Goal: Information Seeking & Learning: Learn about a topic

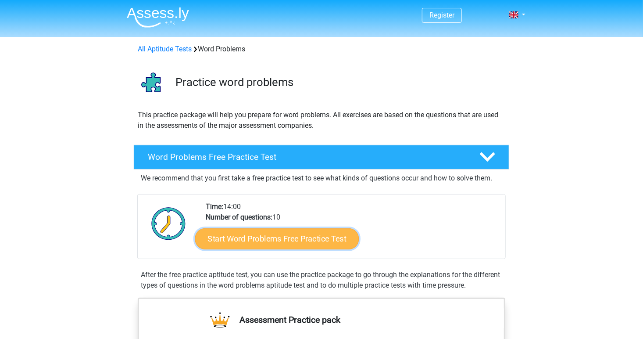
click at [262, 234] on link "Start Word Problems Free Practice Test" at bounding box center [277, 238] width 164 height 21
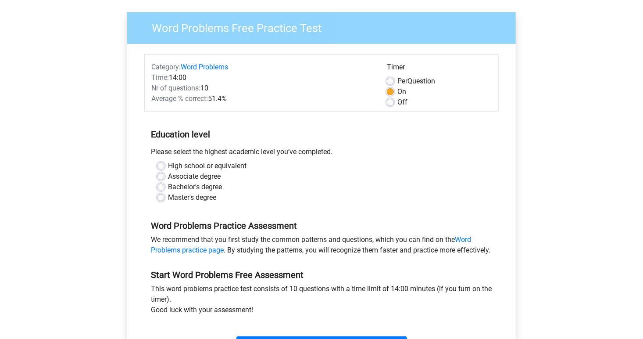
scroll to position [61, 0]
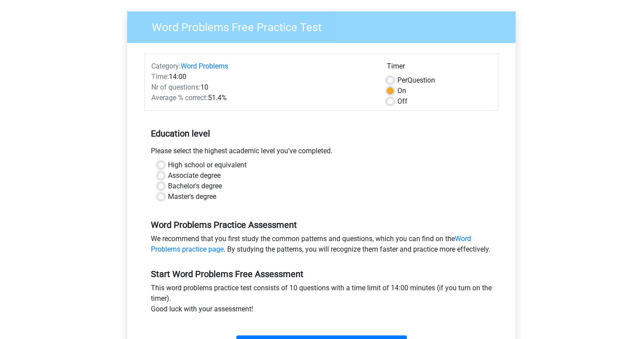
click at [168, 186] on label "Bachelor's degree" at bounding box center [195, 186] width 54 height 11
click at [161, 186] on input "Bachelor's degree" at bounding box center [160, 185] width 7 height 9
radio input "true"
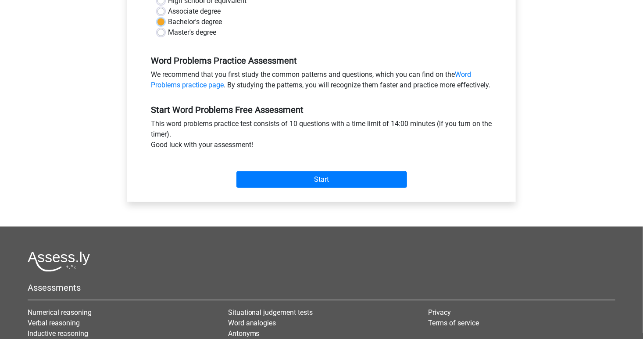
scroll to position [228, 0]
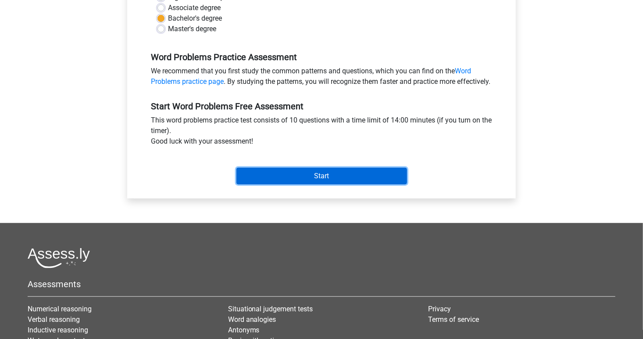
click at [315, 184] on input "Start" at bounding box center [321, 176] width 171 height 17
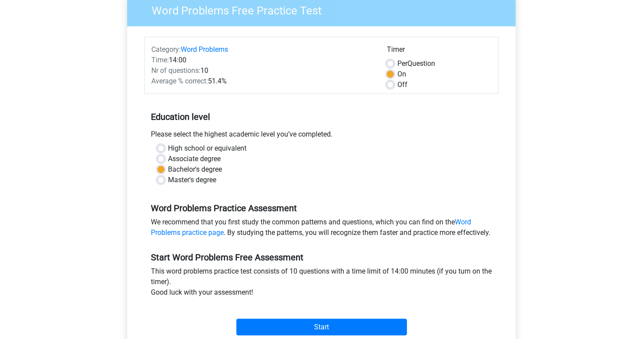
scroll to position [0, 0]
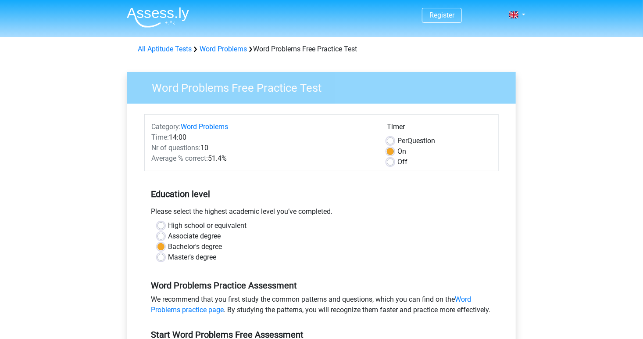
click at [397, 163] on label "Off" at bounding box center [402, 162] width 10 height 11
click at [390, 163] on input "Off" at bounding box center [390, 161] width 7 height 9
radio input "true"
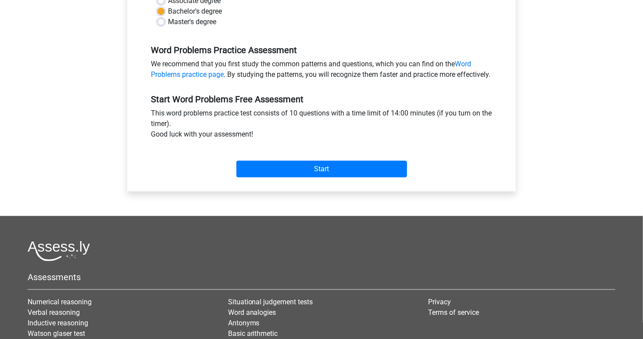
scroll to position [236, 0]
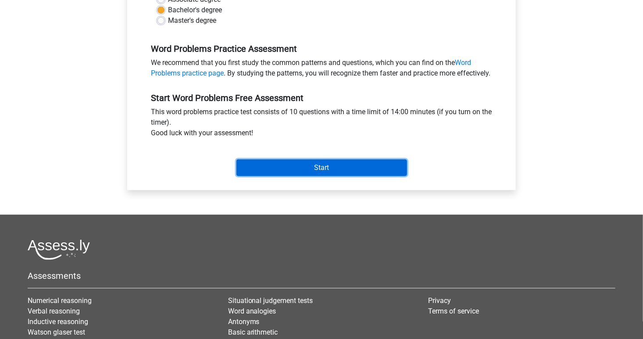
click at [372, 176] on input "Start" at bounding box center [321, 167] width 171 height 17
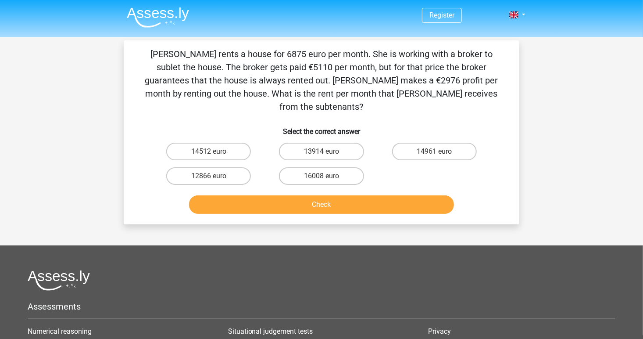
drag, startPoint x: 137, startPoint y: 55, endPoint x: 439, endPoint y: 92, distance: 303.5
click at [439, 92] on div "Julia rents a house for 6875 euro per month. She is working with a broker to su…" at bounding box center [321, 132] width 389 height 170
copy p "Julia rents a house for 6875 euro per month. She is working with a broker to su…"
click at [288, 105] on div "Julia rents a house for 6875 euro per month. She is working with a broker to su…" at bounding box center [321, 132] width 389 height 170
click at [247, 97] on p "Julia rents a house for 6875 euro per month. She is working with a broker to su…" at bounding box center [322, 80] width 368 height 66
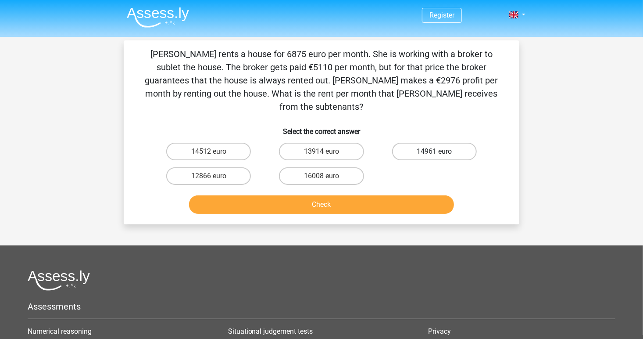
click at [429, 143] on label "14961 euro" at bounding box center [434, 152] width 85 height 18
click at [434, 151] on input "14961 euro" at bounding box center [437, 154] width 6 height 6
radio input "true"
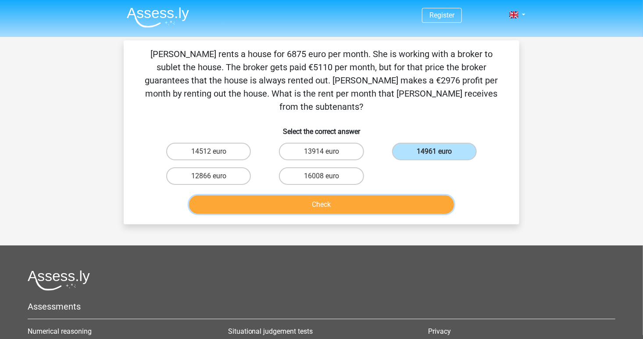
click at [400, 195] on button "Check" at bounding box center [321, 204] width 265 height 18
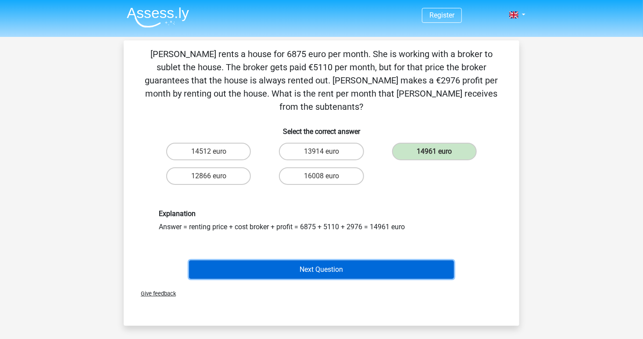
click at [339, 260] on button "Next Question" at bounding box center [321, 269] width 265 height 18
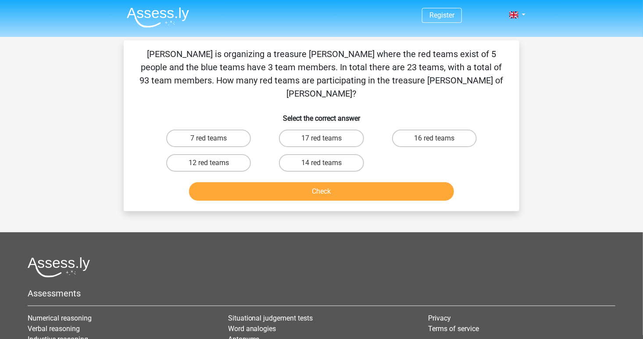
drag, startPoint x: 141, startPoint y: 52, endPoint x: 452, endPoint y: 77, distance: 312.4
click at [452, 77] on p "Chris is organizing a treasure hunt where the red teams exist of 5 people and t…" at bounding box center [322, 73] width 368 height 53
drag, startPoint x: 452, startPoint y: 77, endPoint x: 403, endPoint y: 61, distance: 52.1
copy p "Chris is organizing a treasure hunt where the red teams exist of 5 people and t…"
click at [298, 107] on h6 "Select the correct answer" at bounding box center [322, 114] width 368 height 15
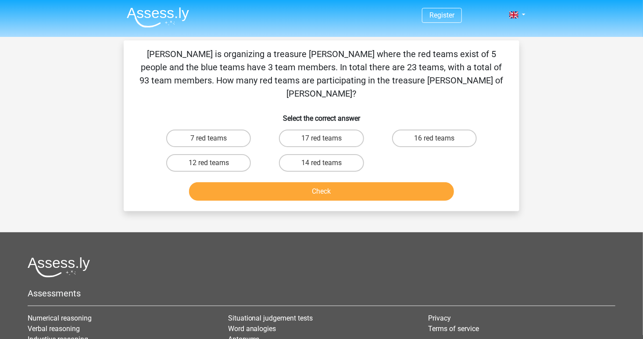
click at [209, 163] on input "12 red teams" at bounding box center [212, 166] width 6 height 6
radio input "true"
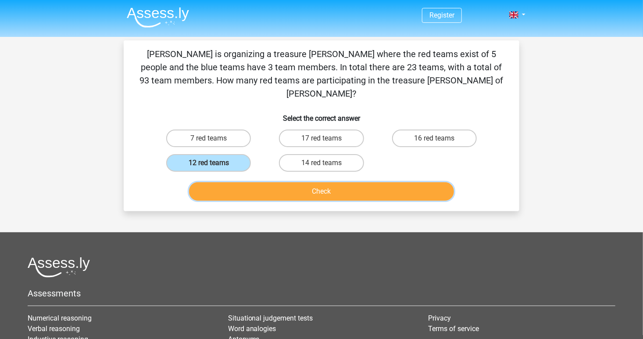
click at [299, 182] on button "Check" at bounding box center [321, 191] width 265 height 18
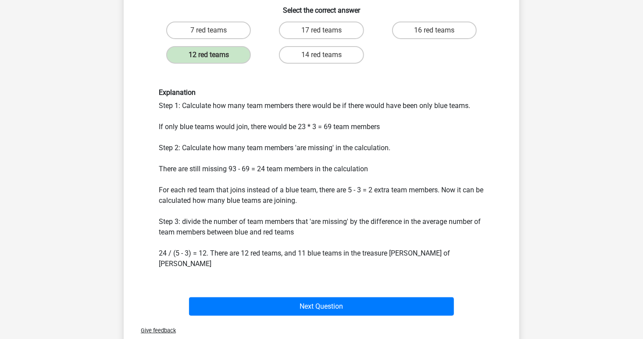
scroll to position [111, 0]
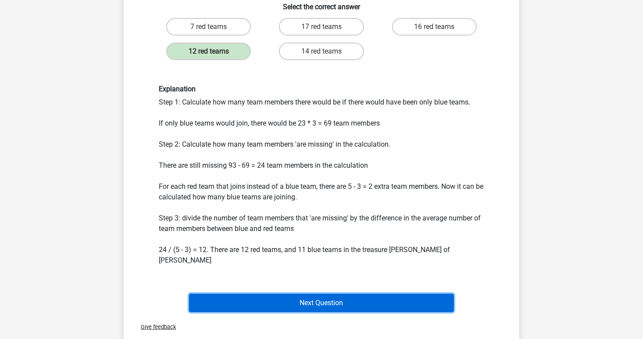
click at [374, 293] on button "Next Question" at bounding box center [321, 302] width 265 height 18
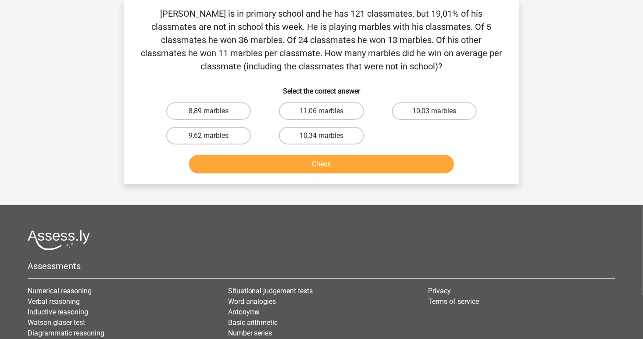
scroll to position [0, 0]
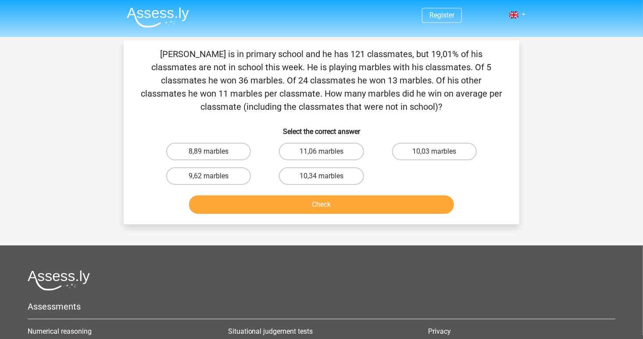
click at [562, 123] on div "Register Nederlands English" at bounding box center [321, 238] width 643 height 477
